Goal: Task Accomplishment & Management: Use online tool/utility

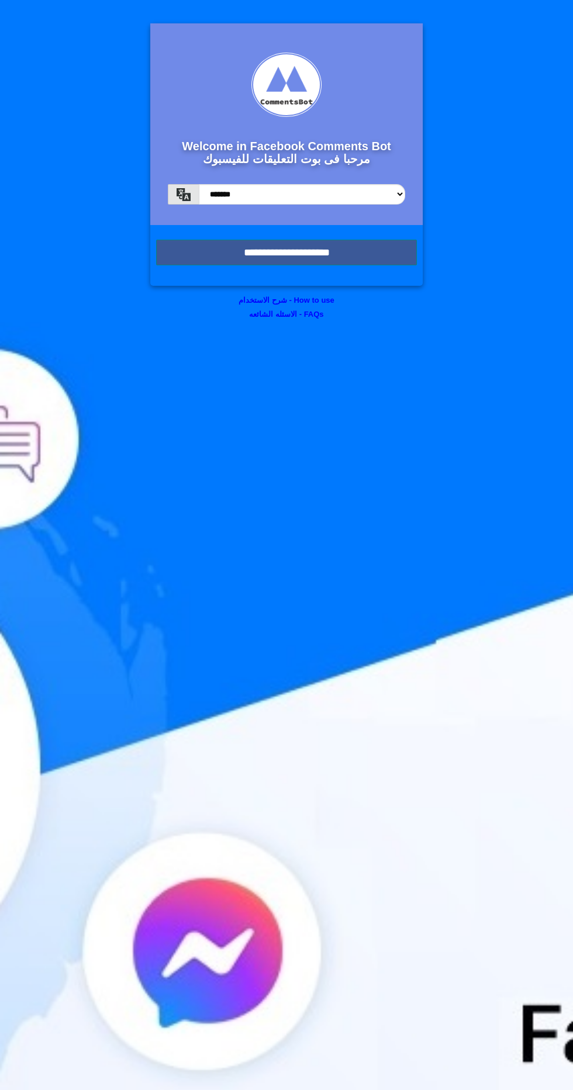
click at [390, 245] on input "**********" at bounding box center [286, 253] width 261 height 26
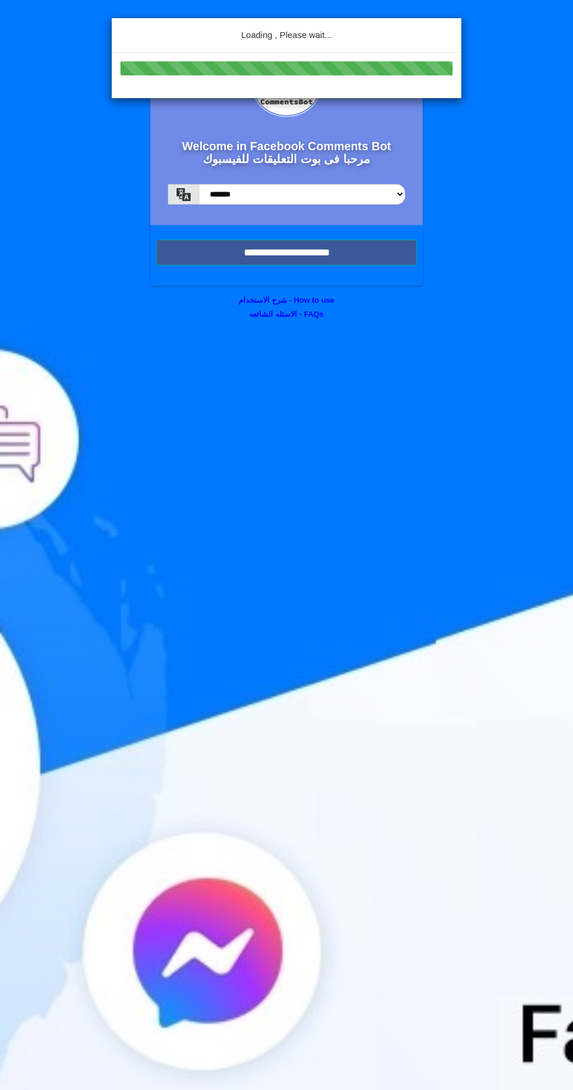
click at [384, 252] on div "Loading , Please wait..." at bounding box center [286, 545] width 573 height 1090
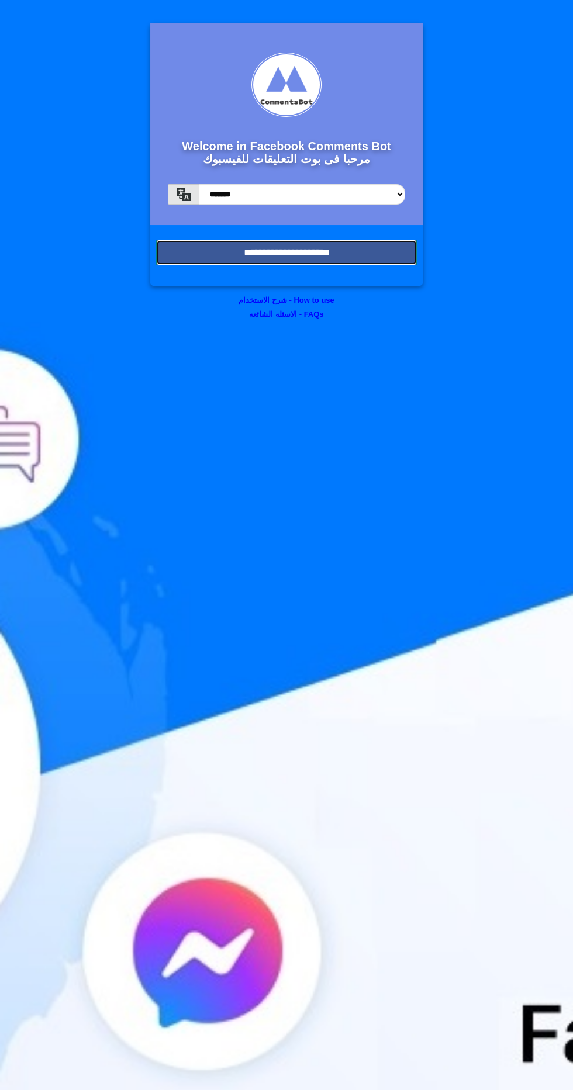
click at [387, 250] on input "**********" at bounding box center [286, 253] width 261 height 26
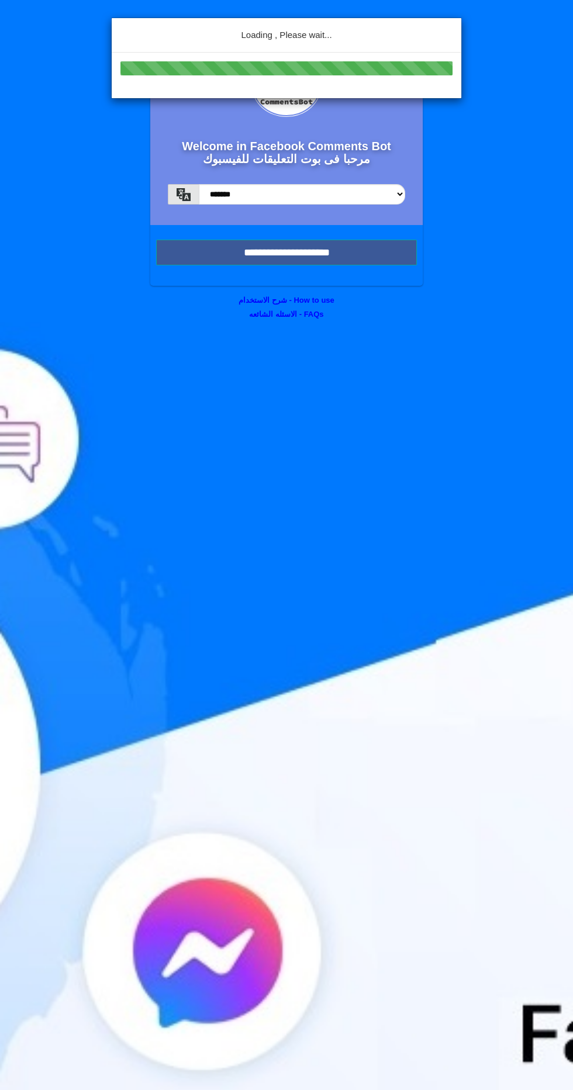
click at [376, 258] on div "Loading , Please wait..." at bounding box center [286, 545] width 573 height 1090
click at [380, 270] on div "Loading , Please wait..." at bounding box center [286, 545] width 573 height 1090
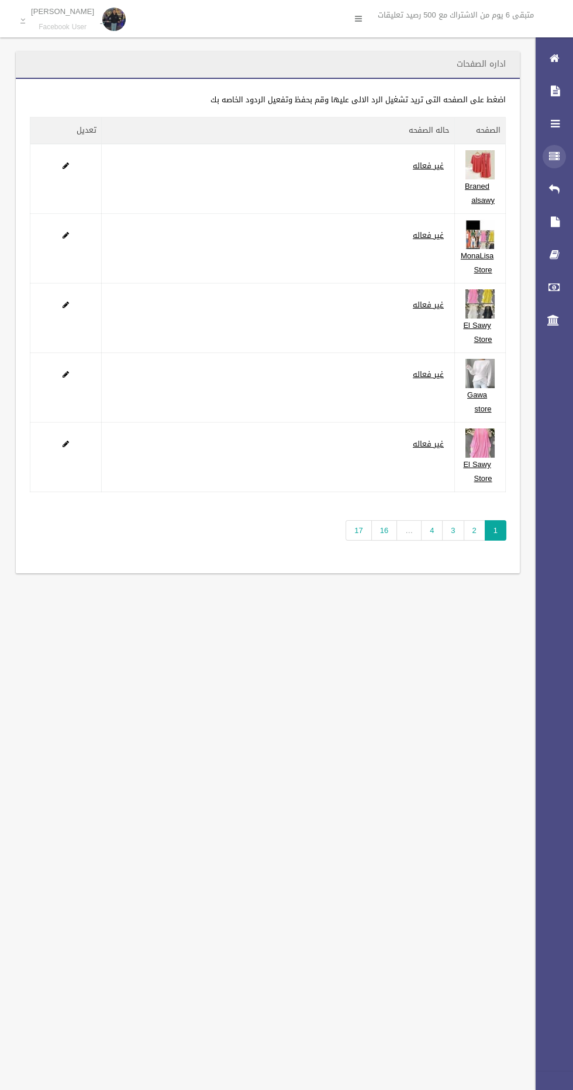
click at [548, 160] on div at bounding box center [553, 156] width 23 height 23
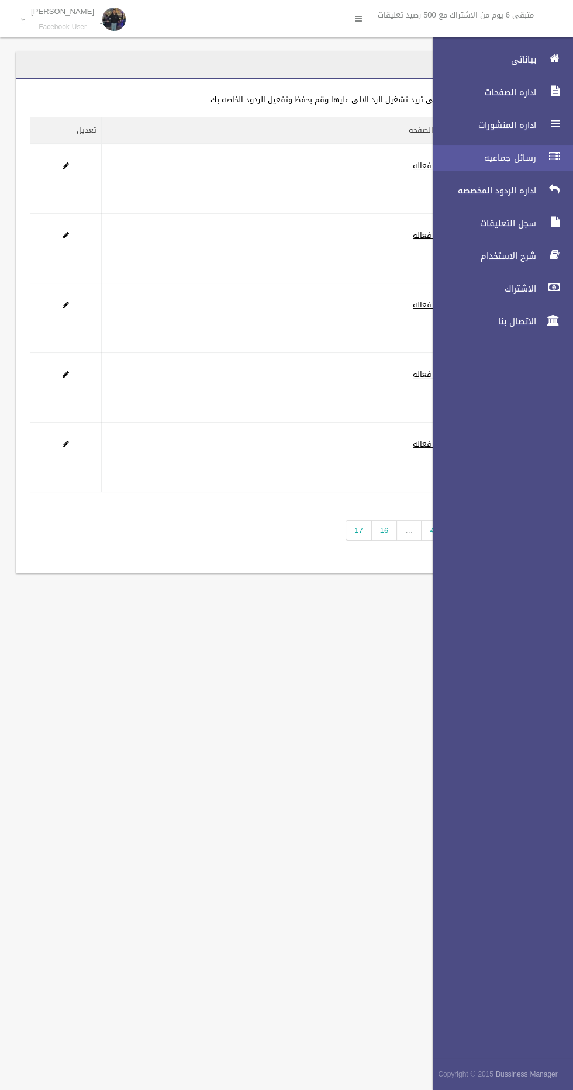
click at [506, 159] on span "رسائل جماعيه" at bounding box center [481, 158] width 117 height 12
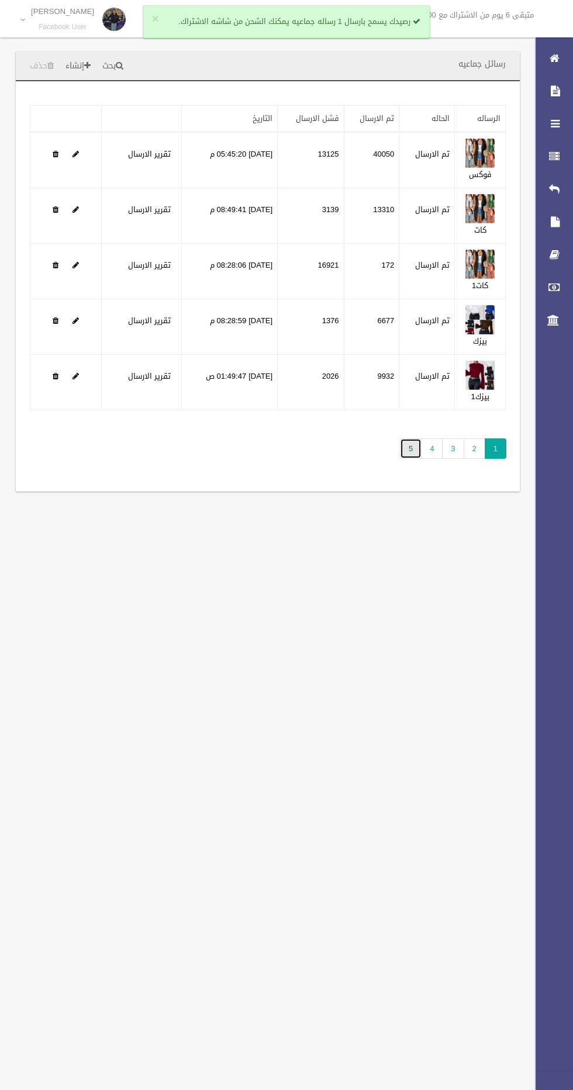
click at [411, 446] on link "5" at bounding box center [411, 448] width 22 height 20
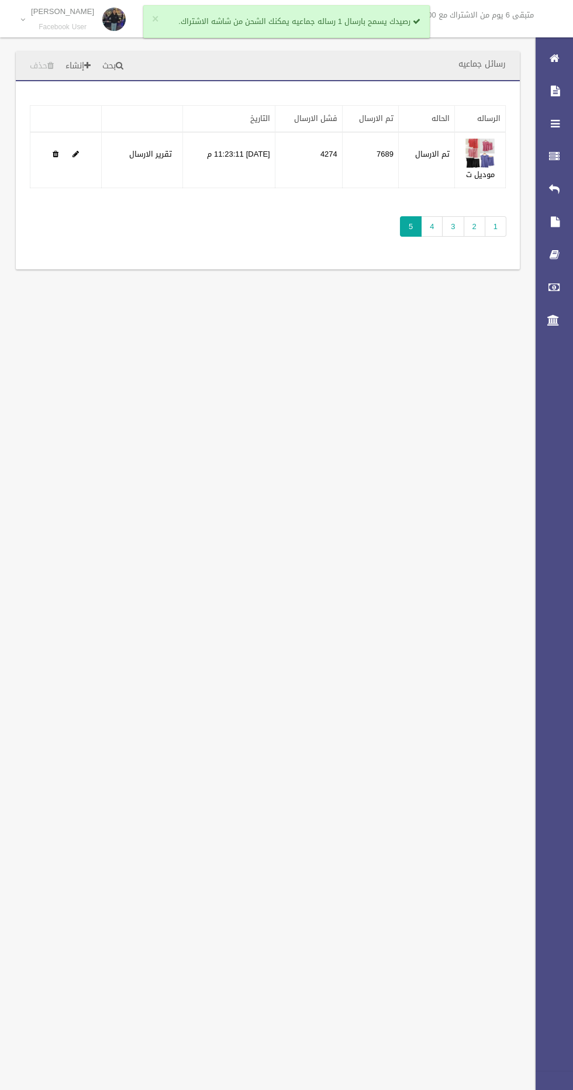
click at [289, 475] on div "رسائل جماعيه بحث إنشاء حذف تطبيق مسح البيانات" at bounding box center [286, 545] width 573 height 1090
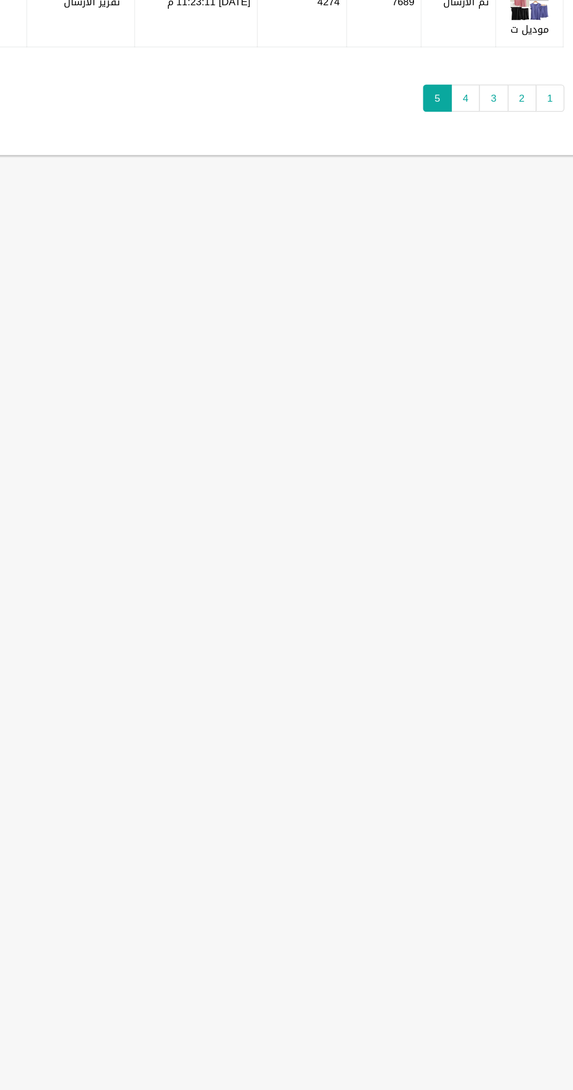
click at [311, 376] on div "رسائل جماعيه بحث إنشاء حذف تطبيق مسح البيانات" at bounding box center [286, 545] width 573 height 1090
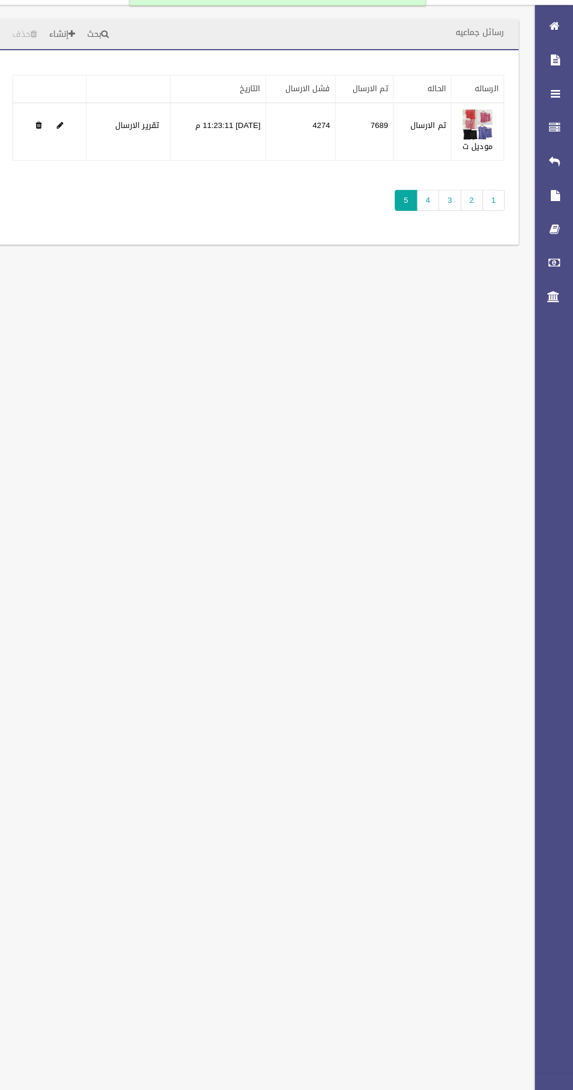
click at [365, 486] on div "رسائل جماعيه بحث إنشاء حذف تطبيق مسح البيانات" at bounding box center [286, 545] width 573 height 1090
